Goal: Find specific page/section: Find specific page/section

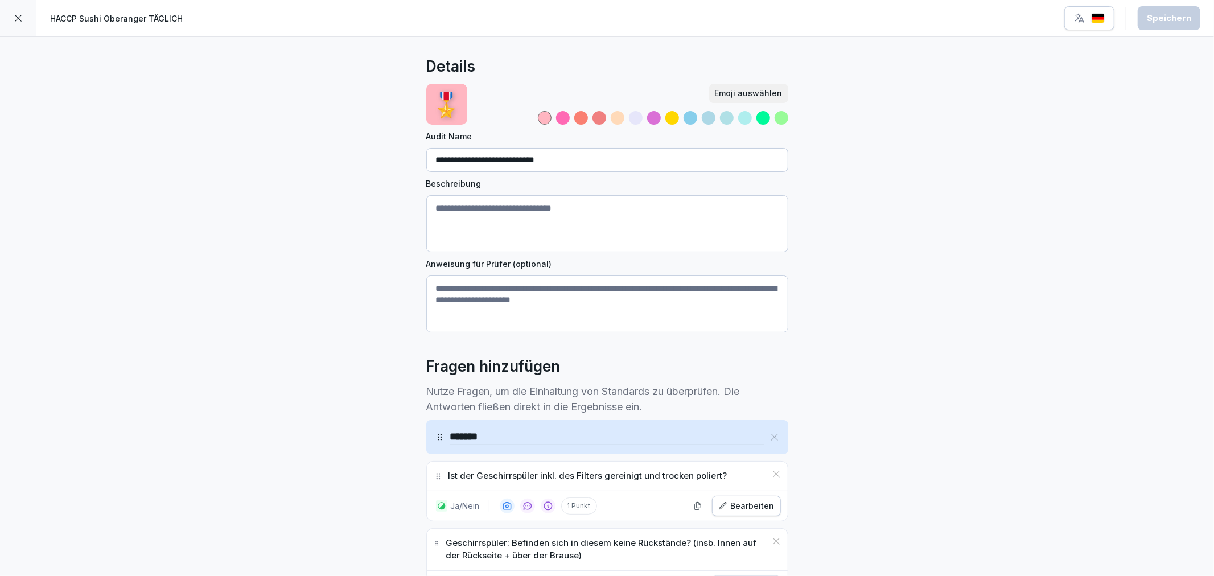
click at [13, 23] on div at bounding box center [18, 18] width 36 height 36
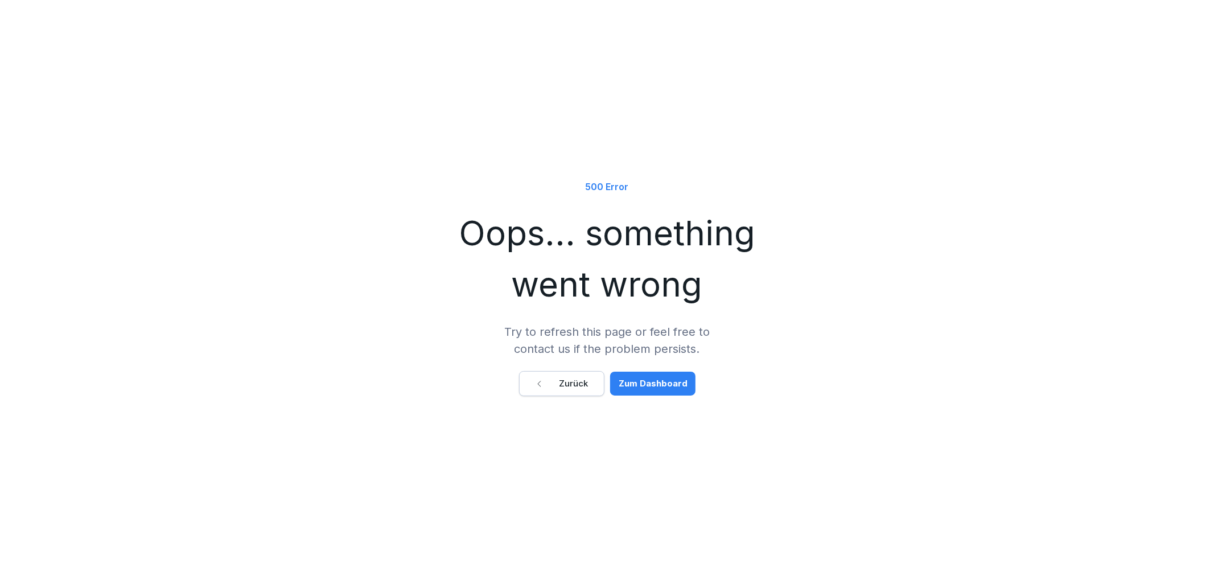
click at [576, 379] on div "Zurück" at bounding box center [561, 383] width 53 height 13
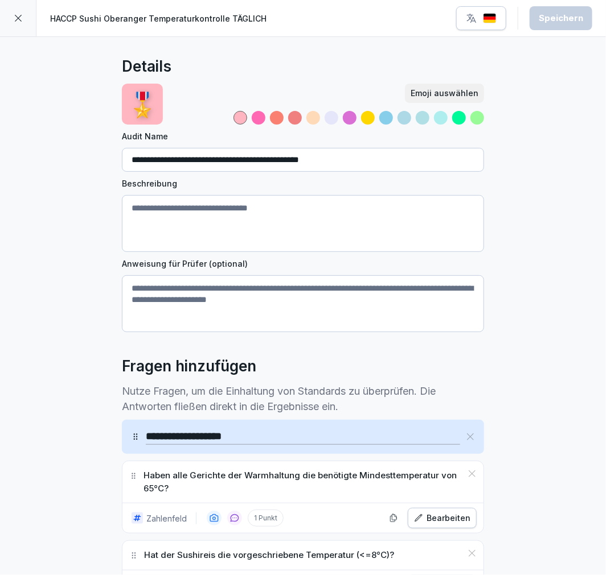
click at [558, 132] on div "**********" at bounding box center [303, 474] width 606 height 874
click at [17, 19] on icon at bounding box center [18, 18] width 7 height 7
